Goal: Task Accomplishment & Management: Complete application form

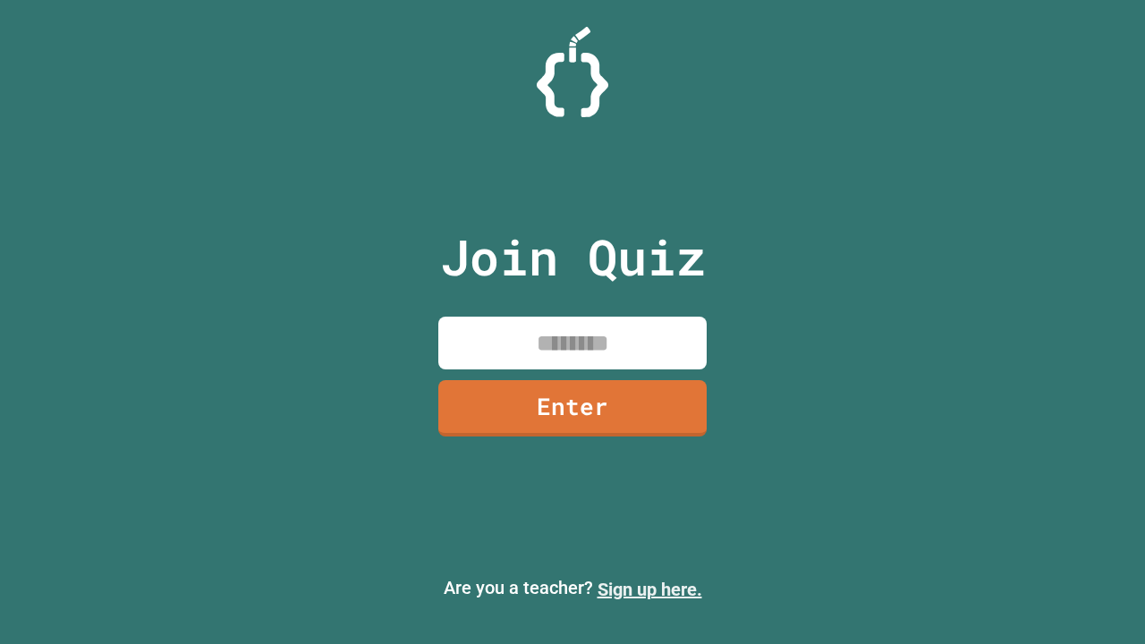
click at [649, 589] on link "Sign up here." at bounding box center [650, 589] width 105 height 21
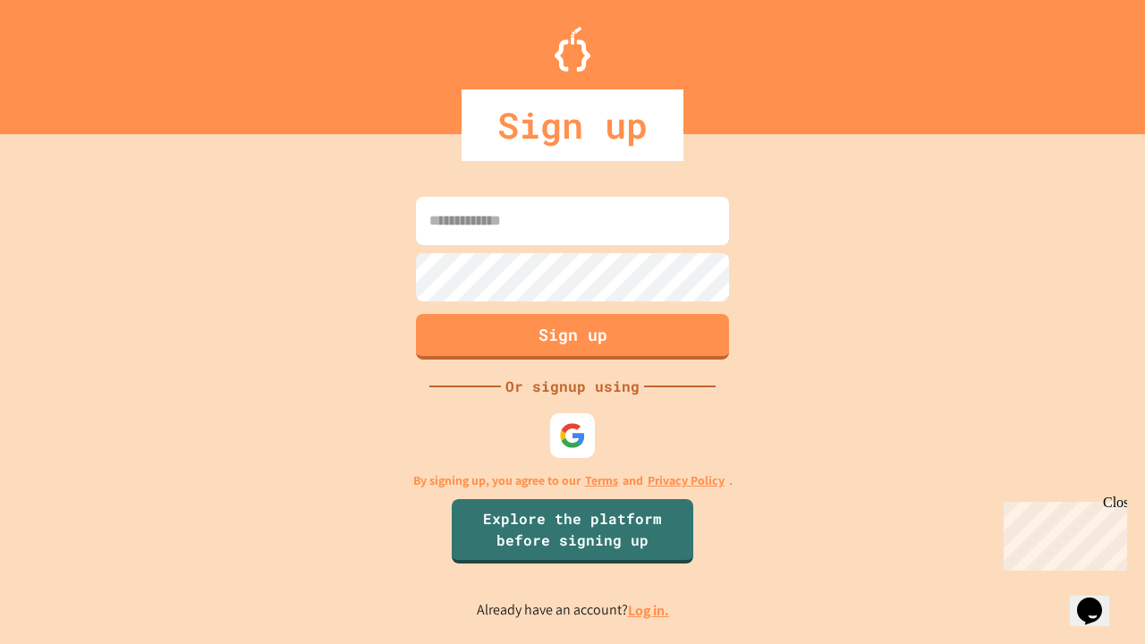
click at [649, 610] on link "Log in." at bounding box center [648, 610] width 41 height 19
